Goal: Check status: Check status

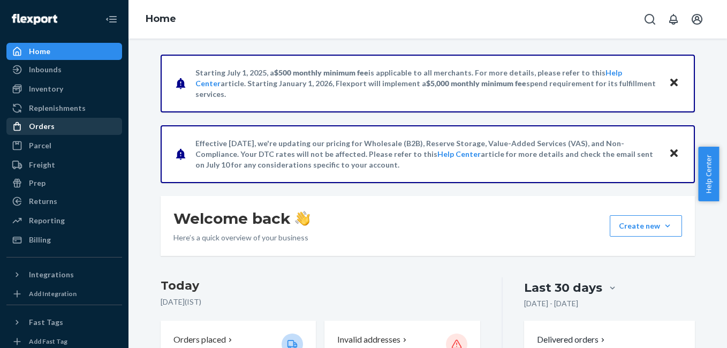
click at [45, 124] on div "Orders" at bounding box center [42, 126] width 26 height 11
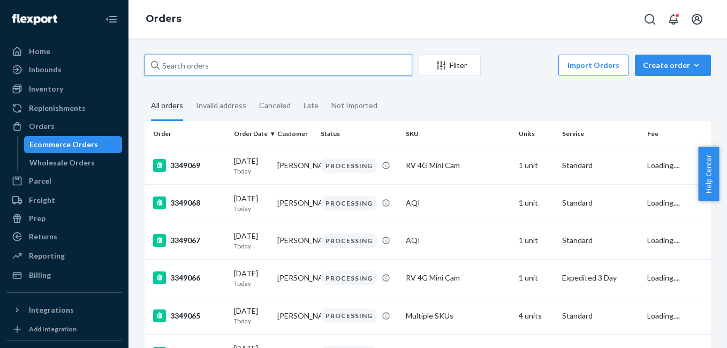
click at [216, 64] on input "text" at bounding box center [279, 65] width 268 height 21
paste input "137146483"
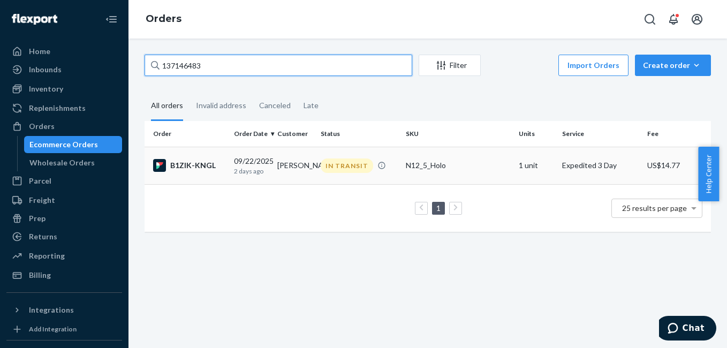
type input "137146483"
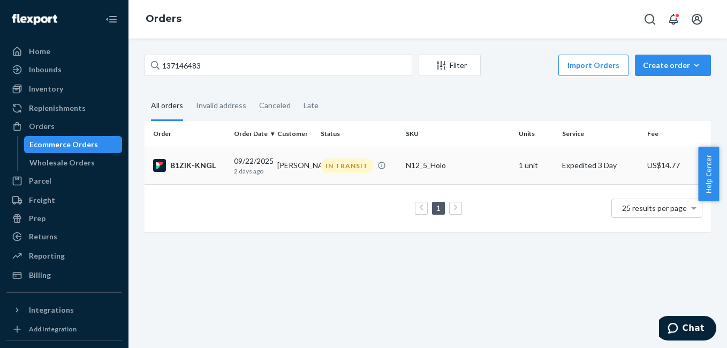
click at [196, 165] on div "B1ZIK-KNGL" at bounding box center [189, 165] width 72 height 13
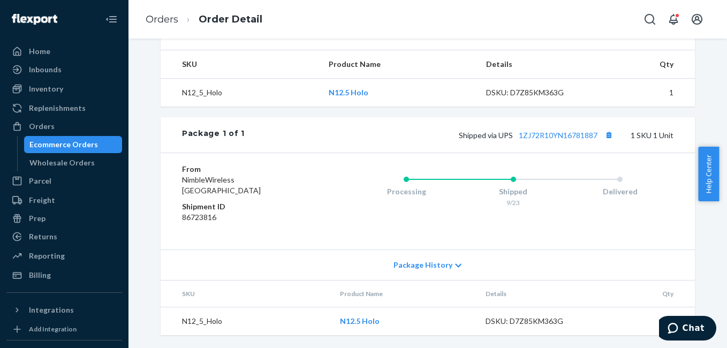
scroll to position [353, 0]
copy link "1ZJ72R10YN16781887"
drag, startPoint x: 512, startPoint y: 158, endPoint x: 604, endPoint y: 156, distance: 92.1
click at [604, 140] on span "Shipped via UPS 1ZJ72R10YN16781887" at bounding box center [537, 135] width 157 height 9
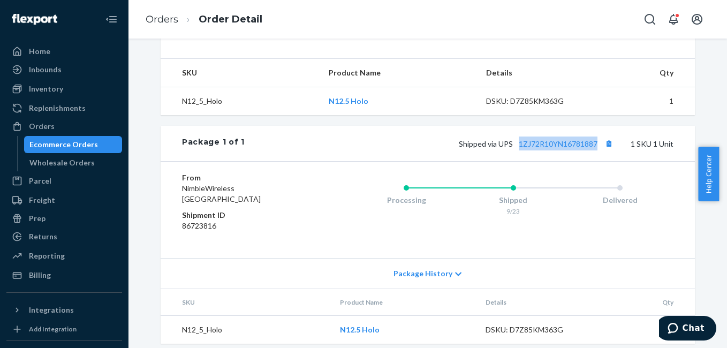
scroll to position [372, 0]
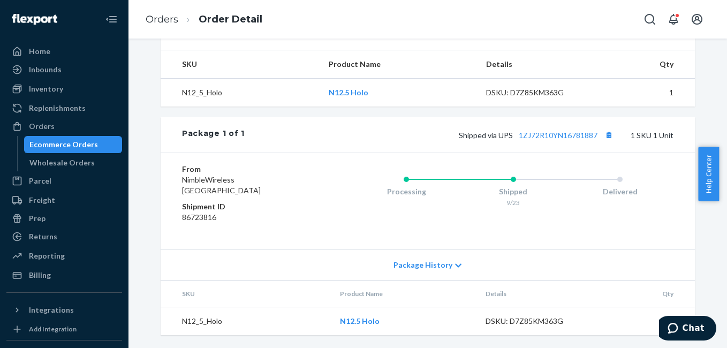
click at [353, 140] on div "Shipped via UPS 1ZJ72R10YN16781887 1 SKU 1 Unit" at bounding box center [459, 135] width 429 height 14
click at [550, 136] on link "1ZJ72R10YN16781887" at bounding box center [558, 135] width 79 height 9
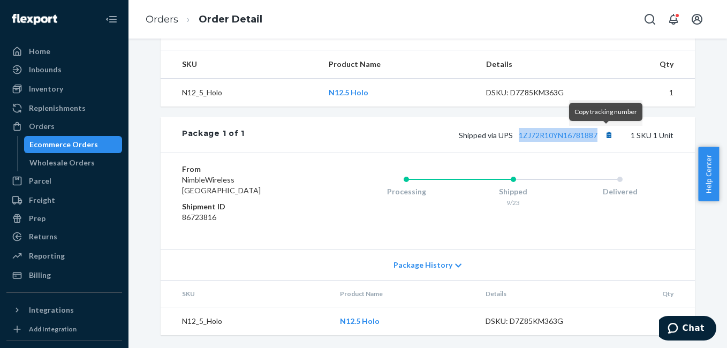
copy link "1ZJ72R10YN16781887"
drag, startPoint x: 513, startPoint y: 143, endPoint x: 605, endPoint y: 135, distance: 92.9
click at [605, 135] on div "Package 1 of 1 Shipped via UPS 1ZJ72R10YN16781887 1 SKU 1 Unit" at bounding box center [428, 134] width 534 height 35
